Goal: Task Accomplishment & Management: Manage account settings

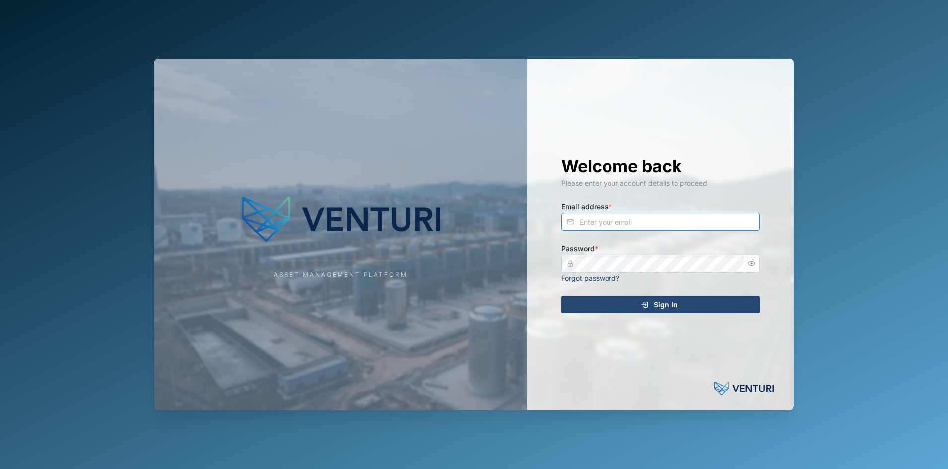
type input "[EMAIL_ADDRESS][DOMAIN_NAME]"
click at [642, 300] on div "Sign In" at bounding box center [659, 304] width 183 height 17
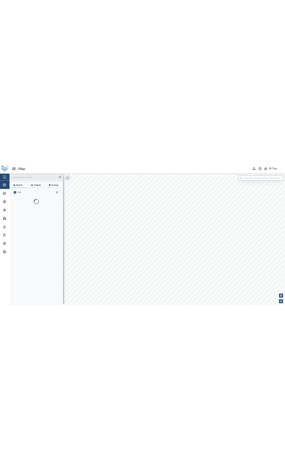
scroll to position [345, 153]
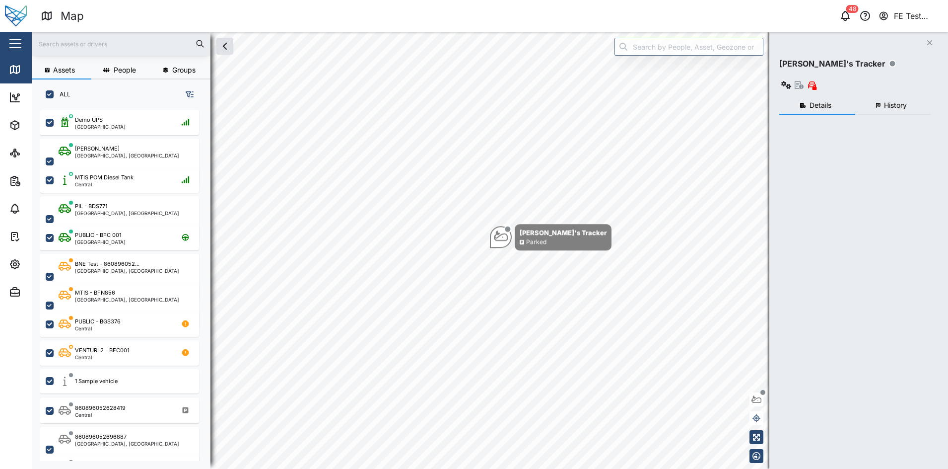
click at [13, 53] on div "Close" at bounding box center [64, 44] width 129 height 24
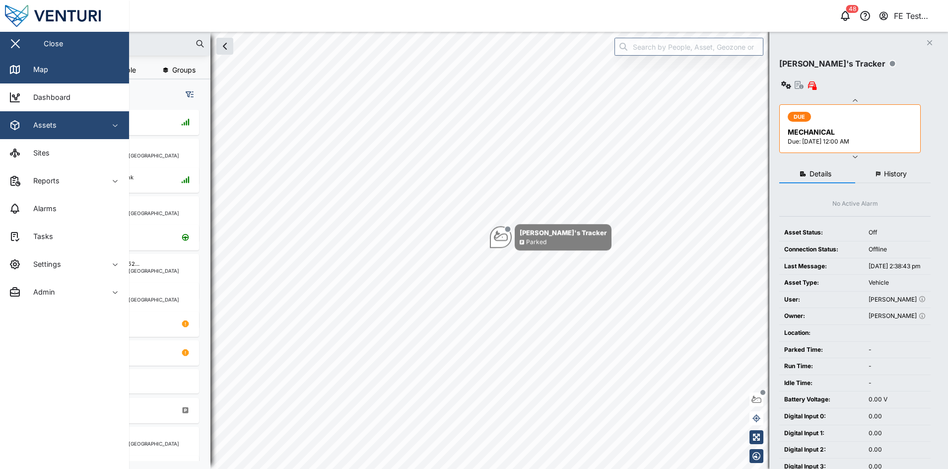
click at [56, 129] on div "Assets" at bounding box center [54, 125] width 90 height 12
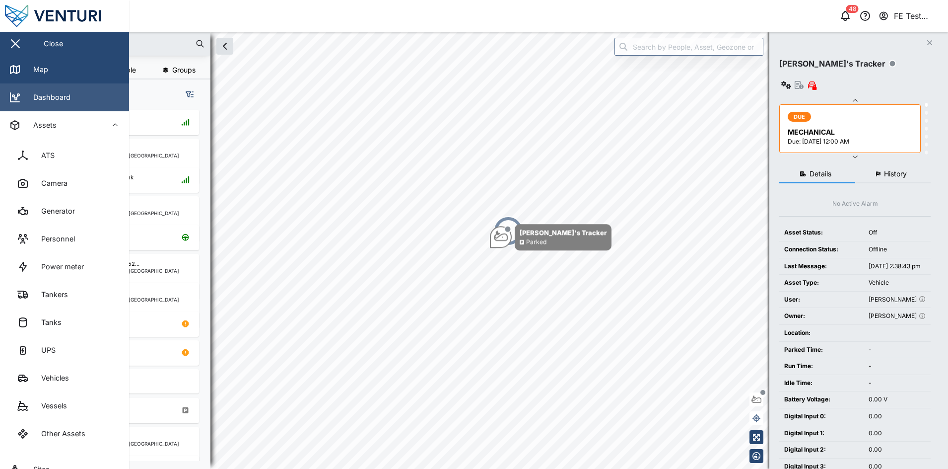
click at [70, 99] on link "Dashboard" at bounding box center [64, 97] width 129 height 28
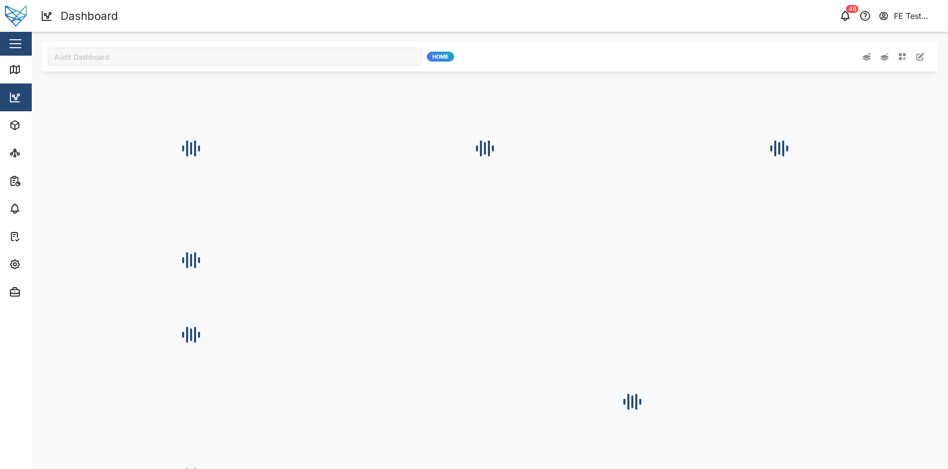
click at [184, 60] on div "Audit Dashboard" at bounding box center [235, 57] width 374 height 18
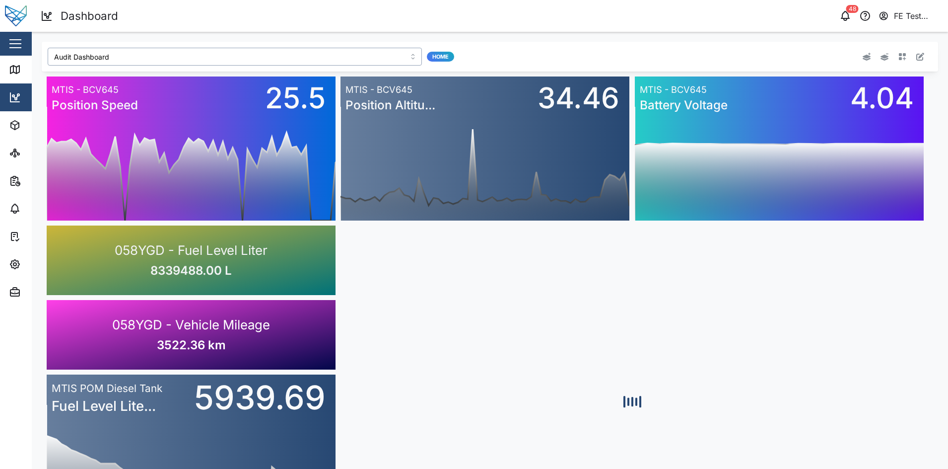
click at [214, 55] on input "Audit Dashboard" at bounding box center [235, 57] width 374 height 18
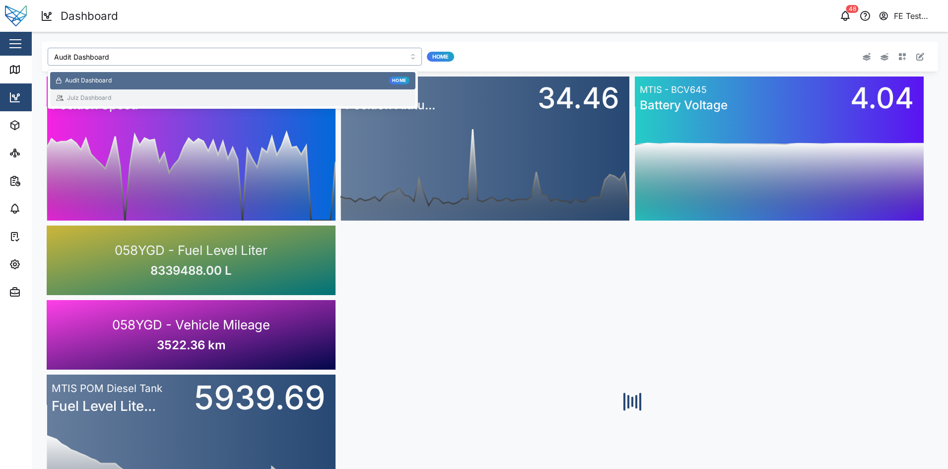
click at [217, 99] on div "Julz Dashboard" at bounding box center [232, 97] width 353 height 9
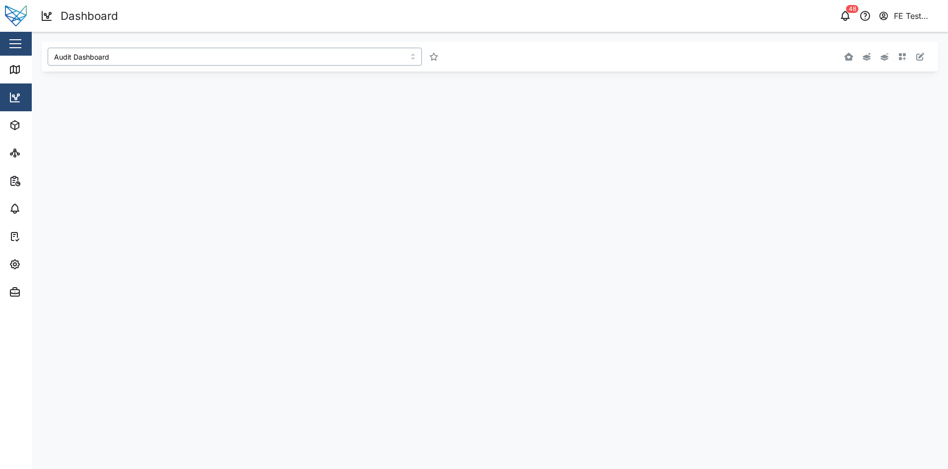
type input "Julz Dashboard"
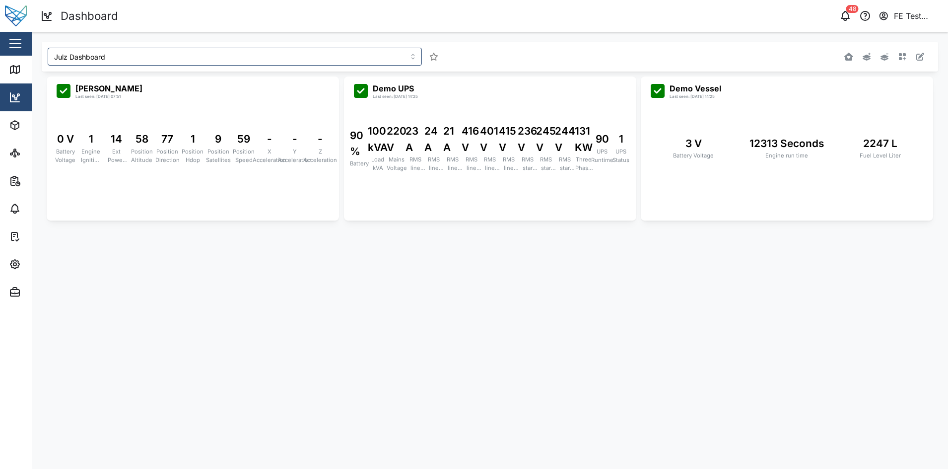
click at [5, 42] on div "Close" at bounding box center [64, 44] width 129 height 24
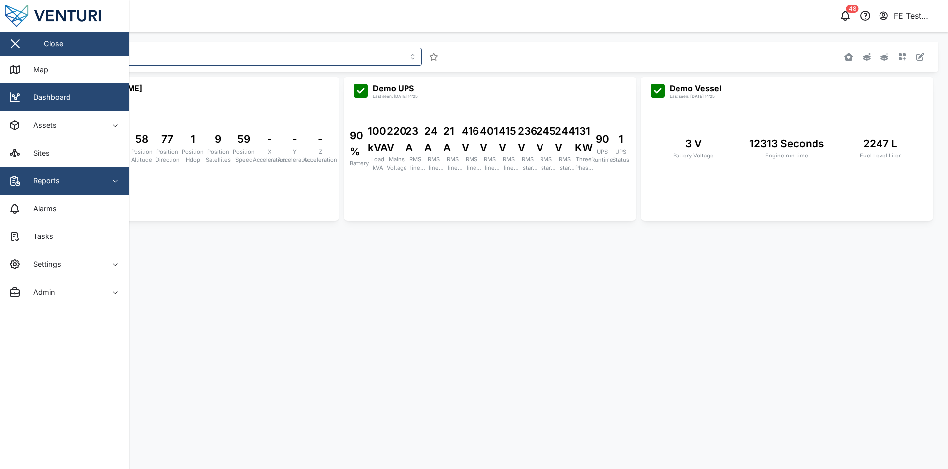
click at [64, 181] on div "Reports" at bounding box center [54, 181] width 90 height 12
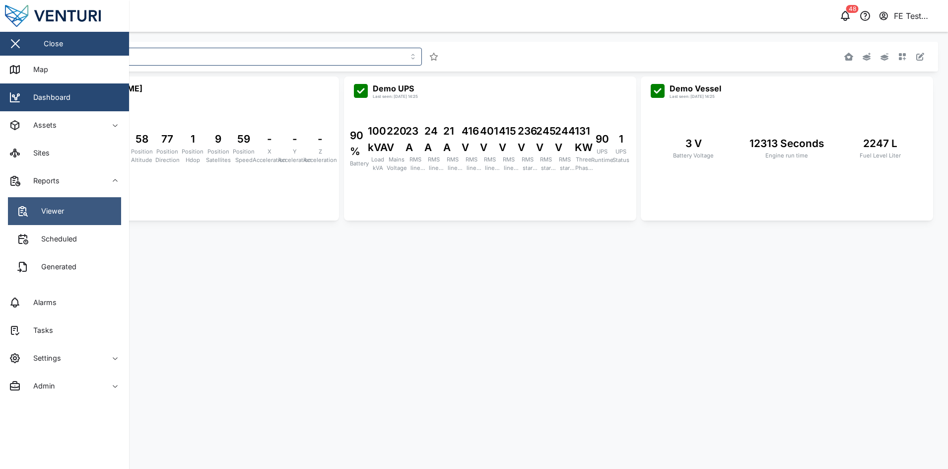
click at [74, 205] on link "Viewer" at bounding box center [64, 211] width 113 height 28
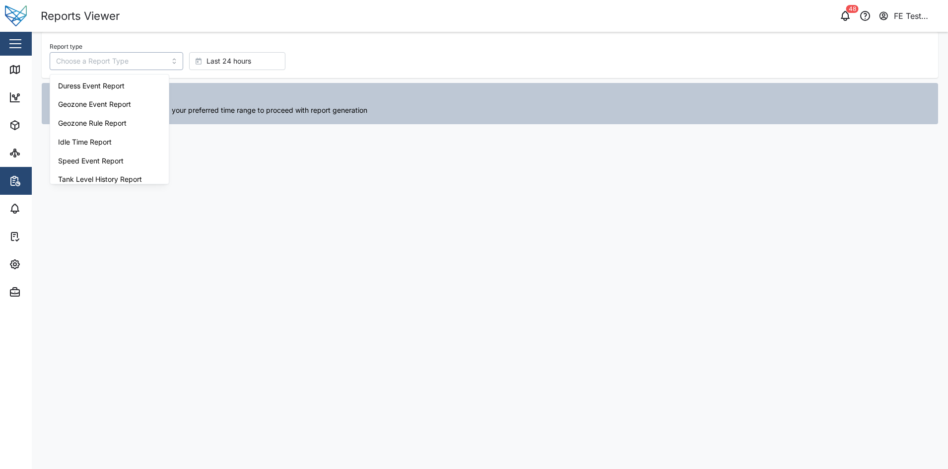
click at [159, 57] on input "Report type" at bounding box center [117, 61] width 134 height 18
type input "Duress Event Report"
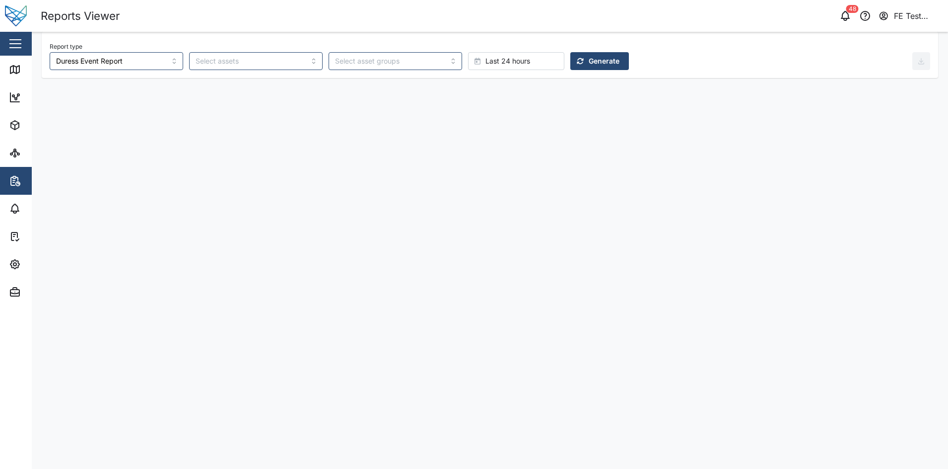
click at [577, 60] on icon "button" at bounding box center [580, 61] width 7 height 7
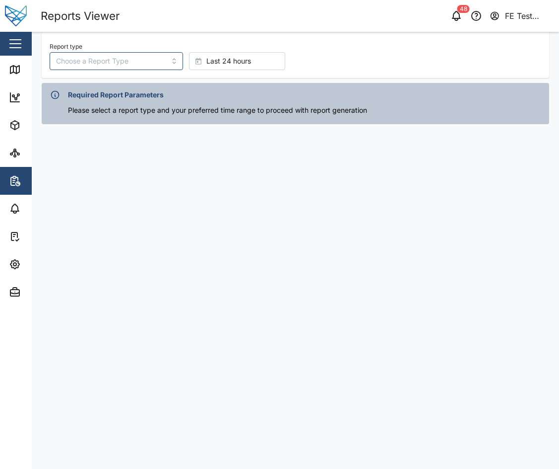
click at [19, 45] on button "button" at bounding box center [15, 43] width 17 height 17
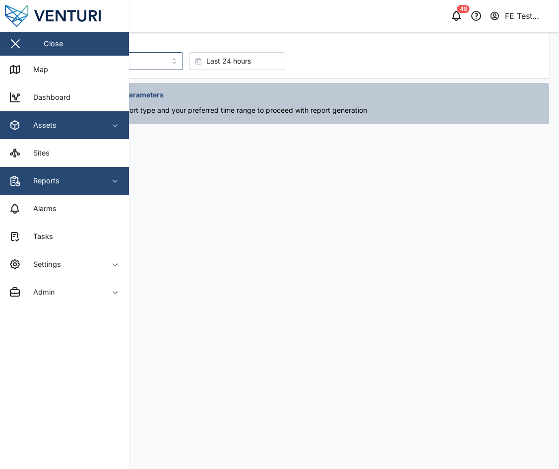
click at [96, 121] on div "Assets" at bounding box center [54, 125] width 90 height 12
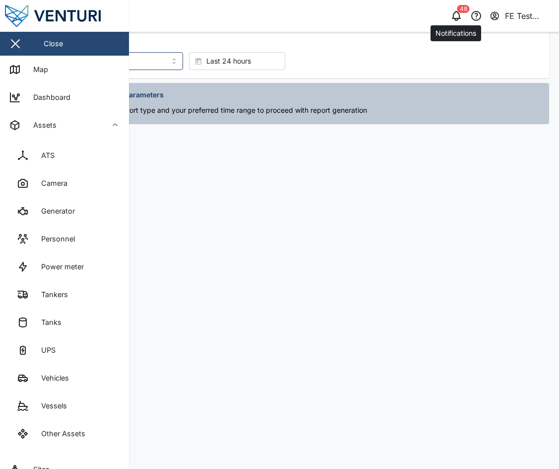
click at [285, 15] on icon "button" at bounding box center [457, 16] width 12 height 12
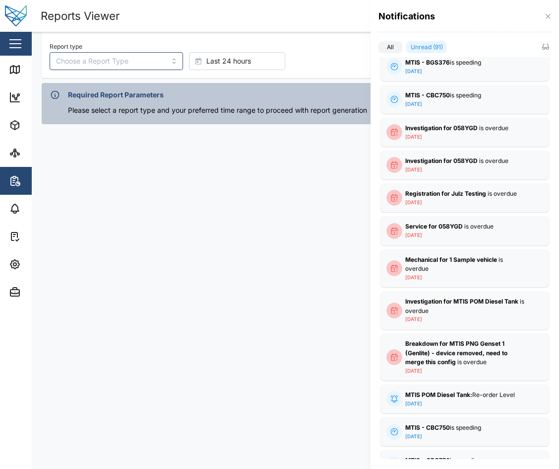
scroll to position [1697, 0]
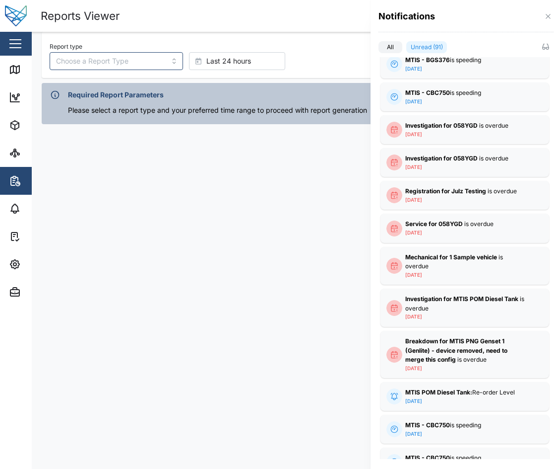
click at [18, 44] on div at bounding box center [279, 234] width 559 height 469
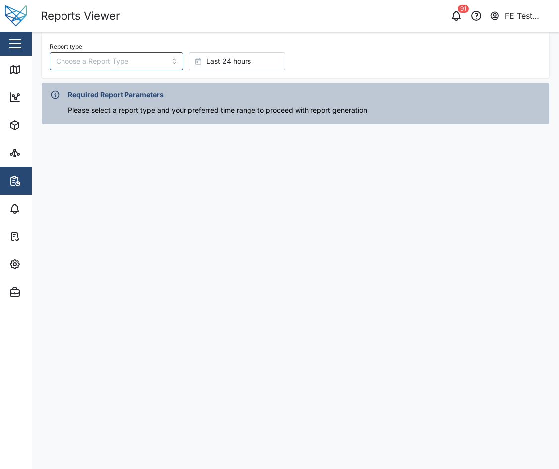
click at [18, 44] on button "button" at bounding box center [15, 43] width 17 height 17
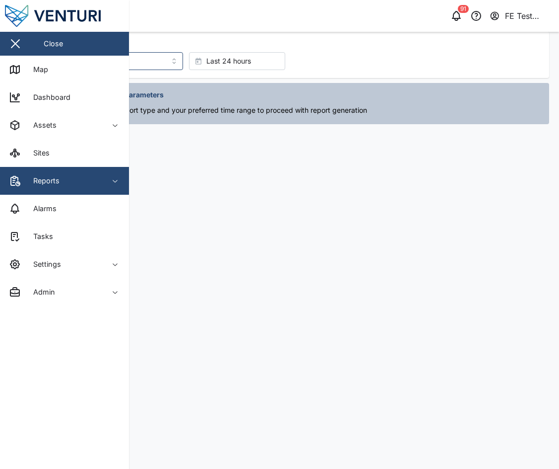
click at [70, 180] on div "Reports" at bounding box center [54, 181] width 90 height 12
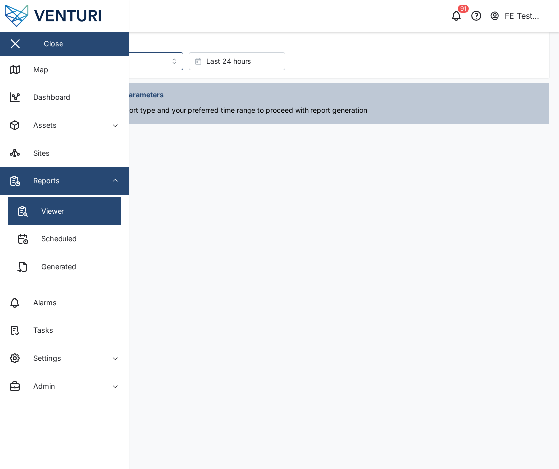
click at [159, 154] on main "Report type Last 24 hours Required Report Parameters Please select a report typ…" at bounding box center [296, 250] width 528 height 437
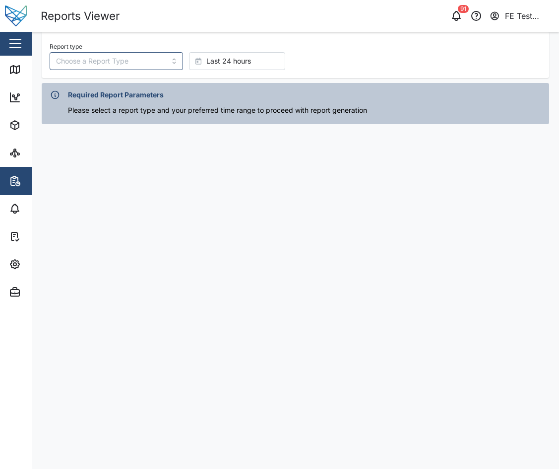
click at [29, 37] on div "Close" at bounding box center [64, 44] width 129 height 24
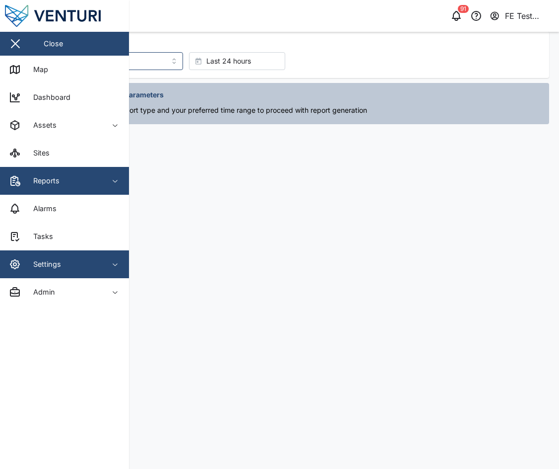
click at [100, 252] on button "Settings" at bounding box center [64, 264] width 129 height 28
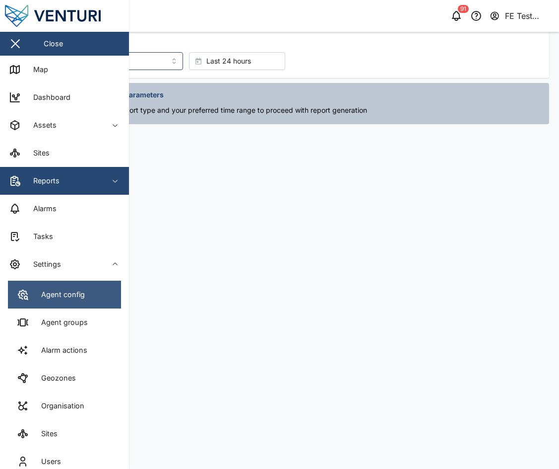
click at [98, 294] on link "Agent config" at bounding box center [64, 294] width 113 height 28
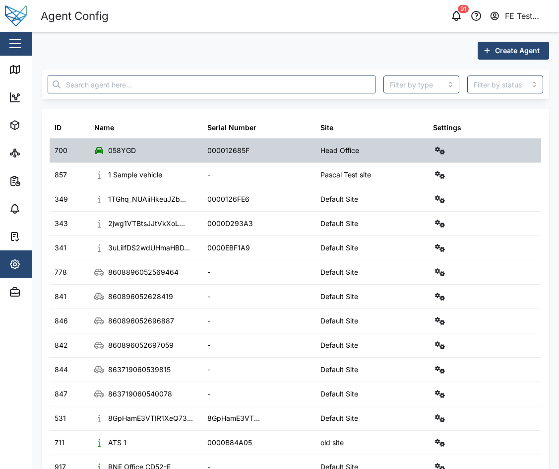
click at [285, 142] on div at bounding box center [484, 151] width 113 height 24
click at [285, 147] on icon "button" at bounding box center [440, 150] width 10 height 8
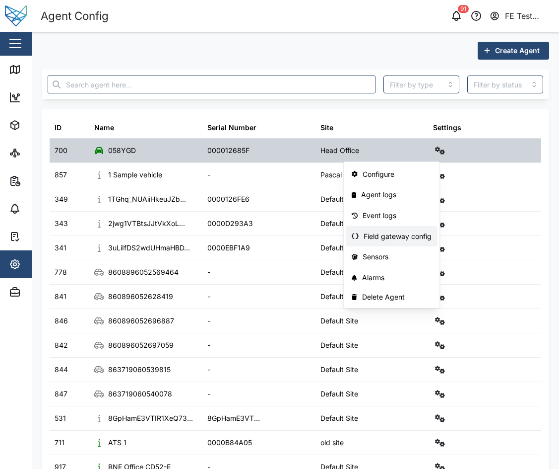
click at [285, 234] on div "Field gateway config" at bounding box center [398, 236] width 68 height 11
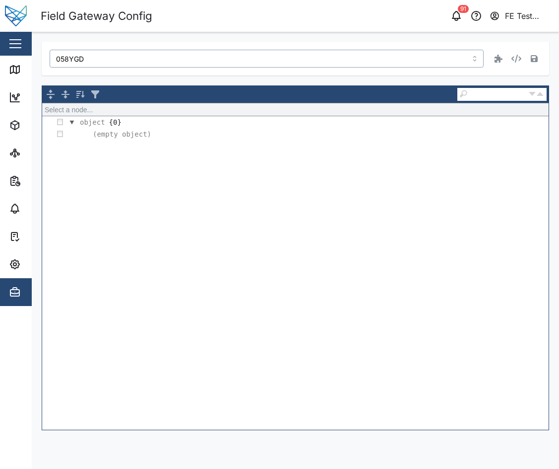
click at [187, 61] on input "058YGD" at bounding box center [267, 59] width 434 height 18
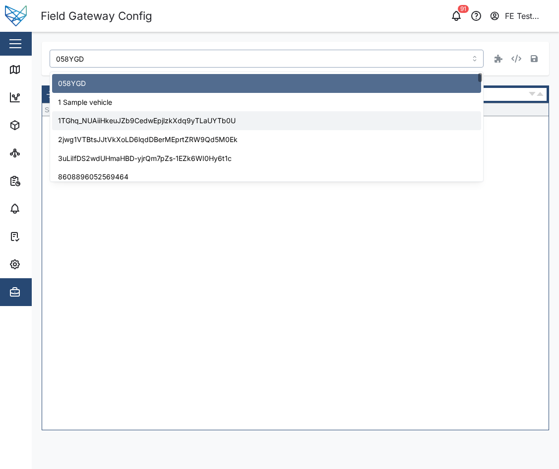
type input "1TGhq_NUAiiHkeuJZb9CedwEpjlzkXdq9yTLaUYTb0U"
